Goal: Find specific page/section: Find specific page/section

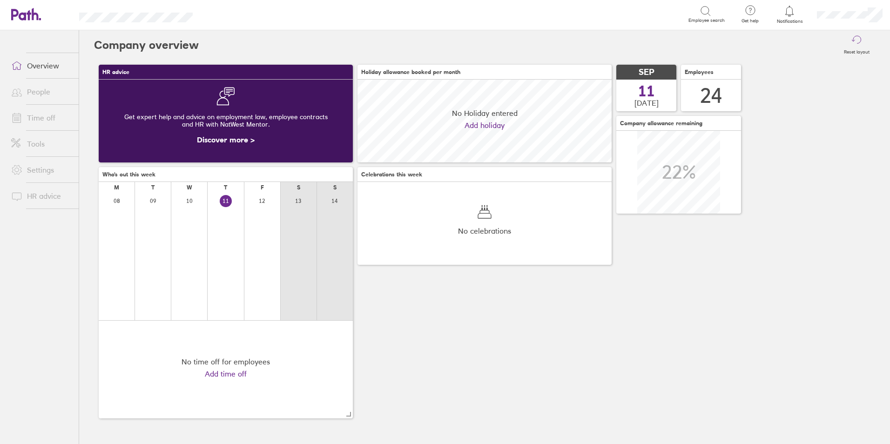
scroll to position [83, 254]
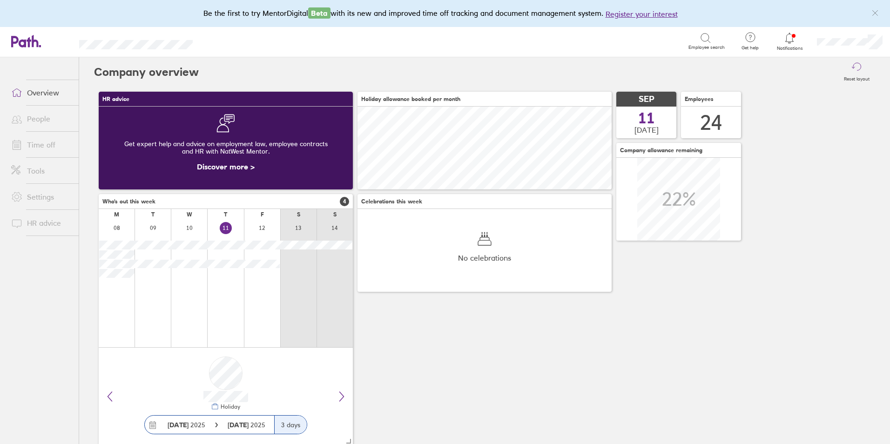
click at [781, 44] on div at bounding box center [790, 38] width 30 height 13
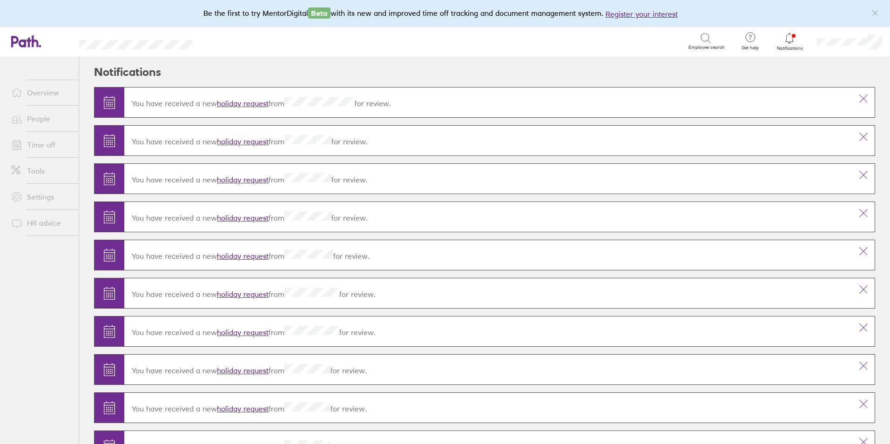
click at [45, 127] on link "People" at bounding box center [41, 118] width 75 height 19
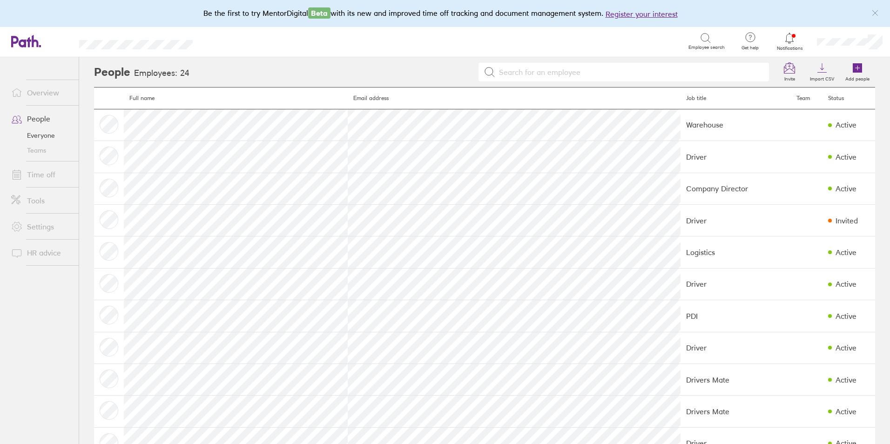
click at [46, 181] on link "Time off" at bounding box center [41, 174] width 75 height 19
